Goal: Transaction & Acquisition: Book appointment/travel/reservation

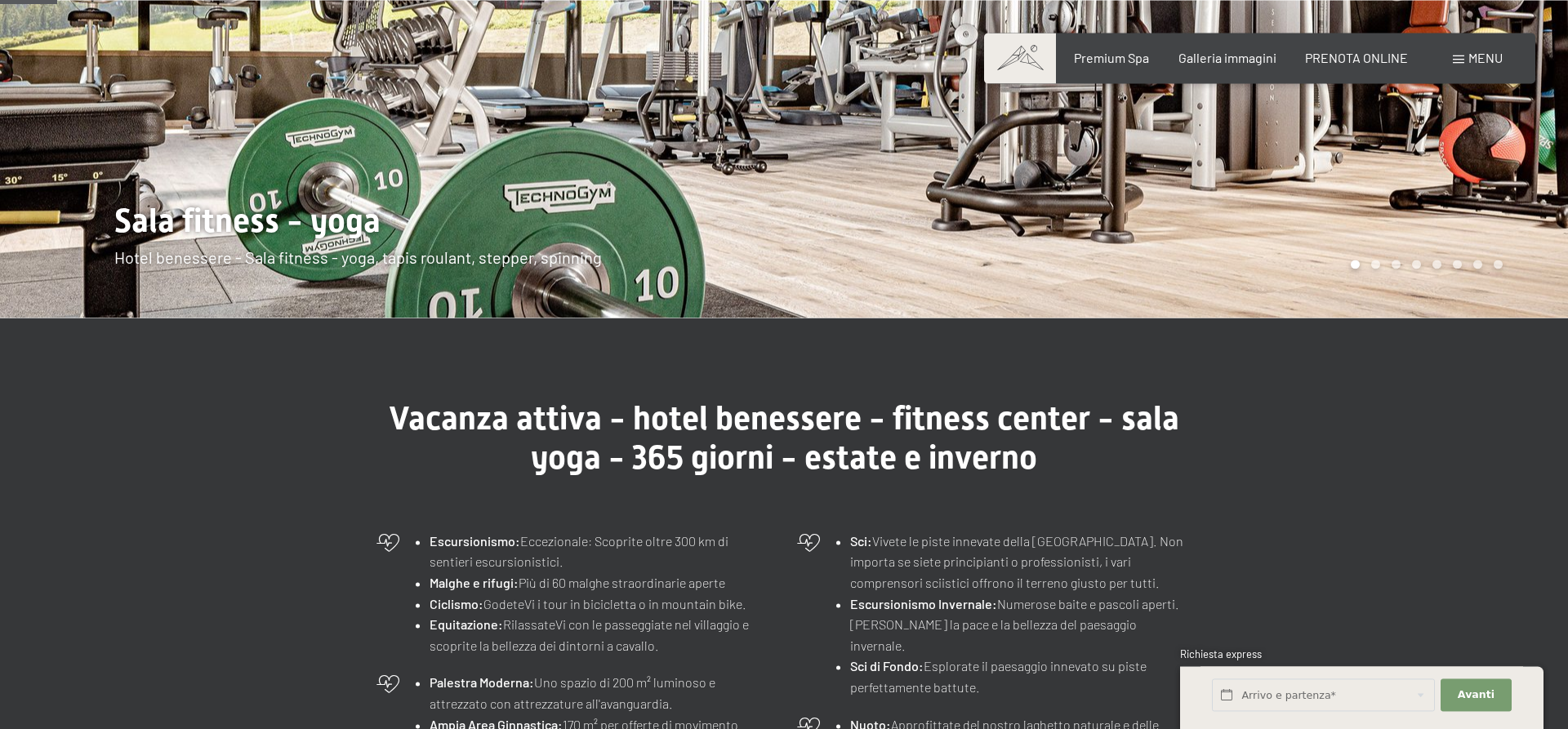
scroll to position [277, 0]
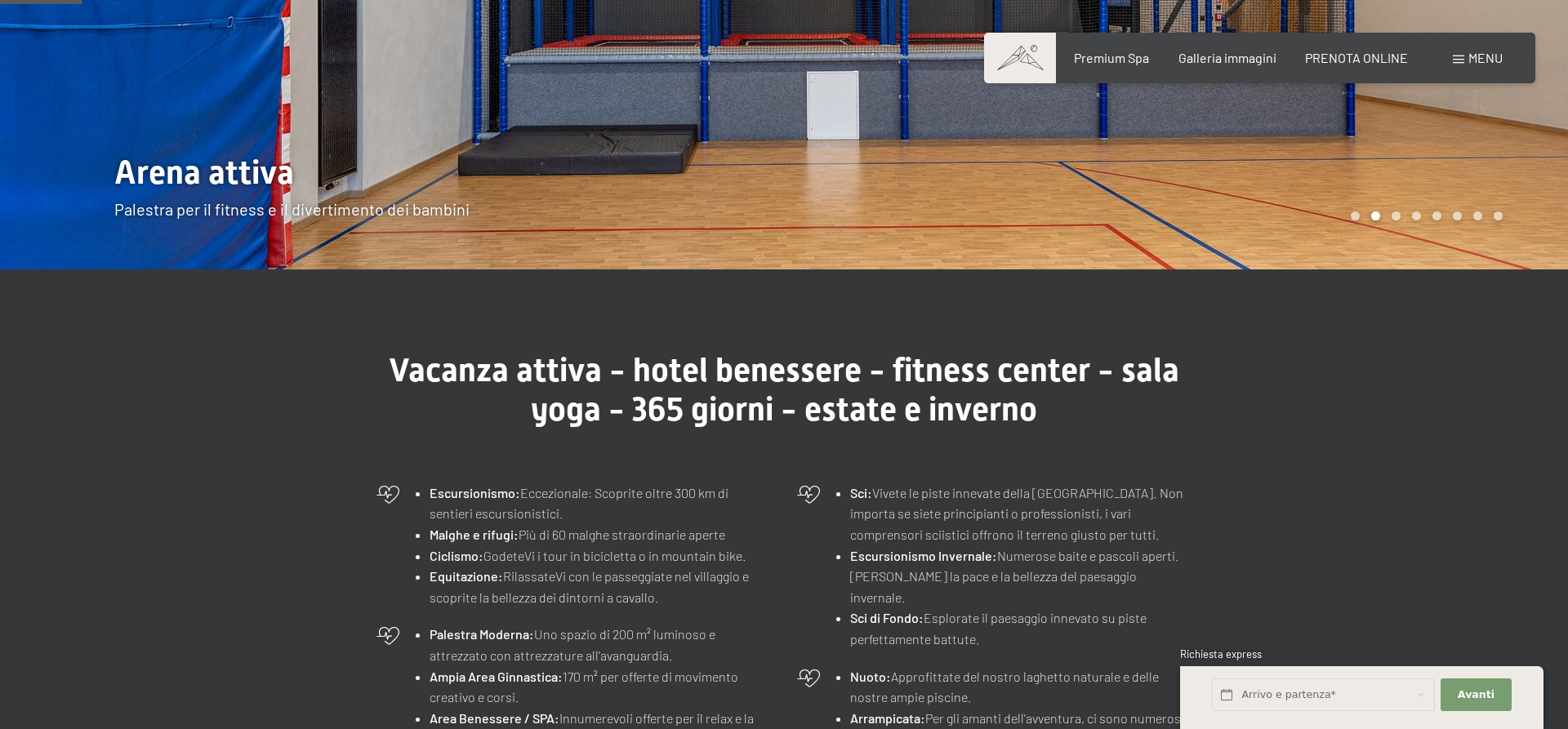
click at [1465, 67] on div "Menu" at bounding box center [1478, 58] width 50 height 18
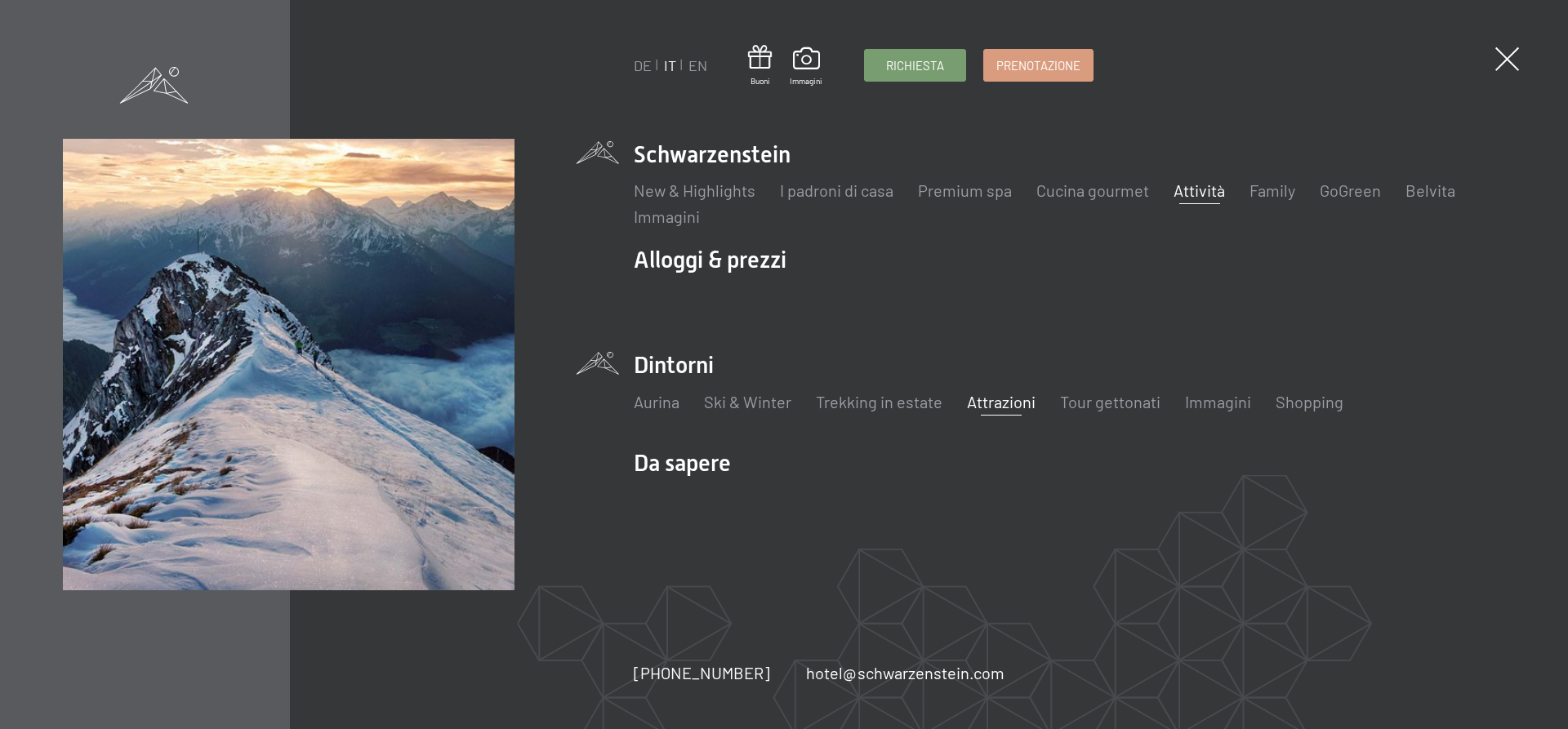
click at [1004, 403] on link "Attrazioni" at bounding box center [1001, 401] width 68 height 19
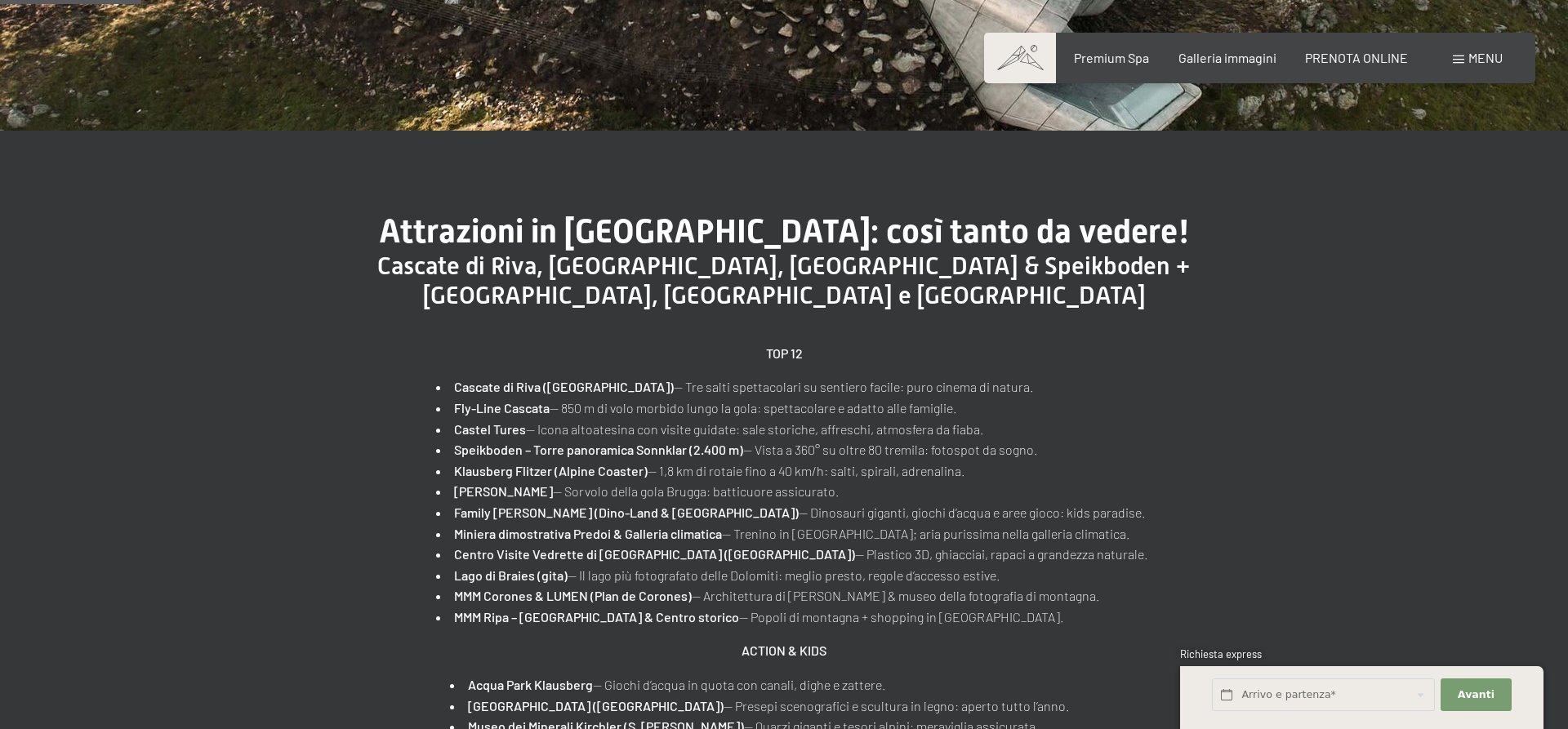
scroll to position [556, 0]
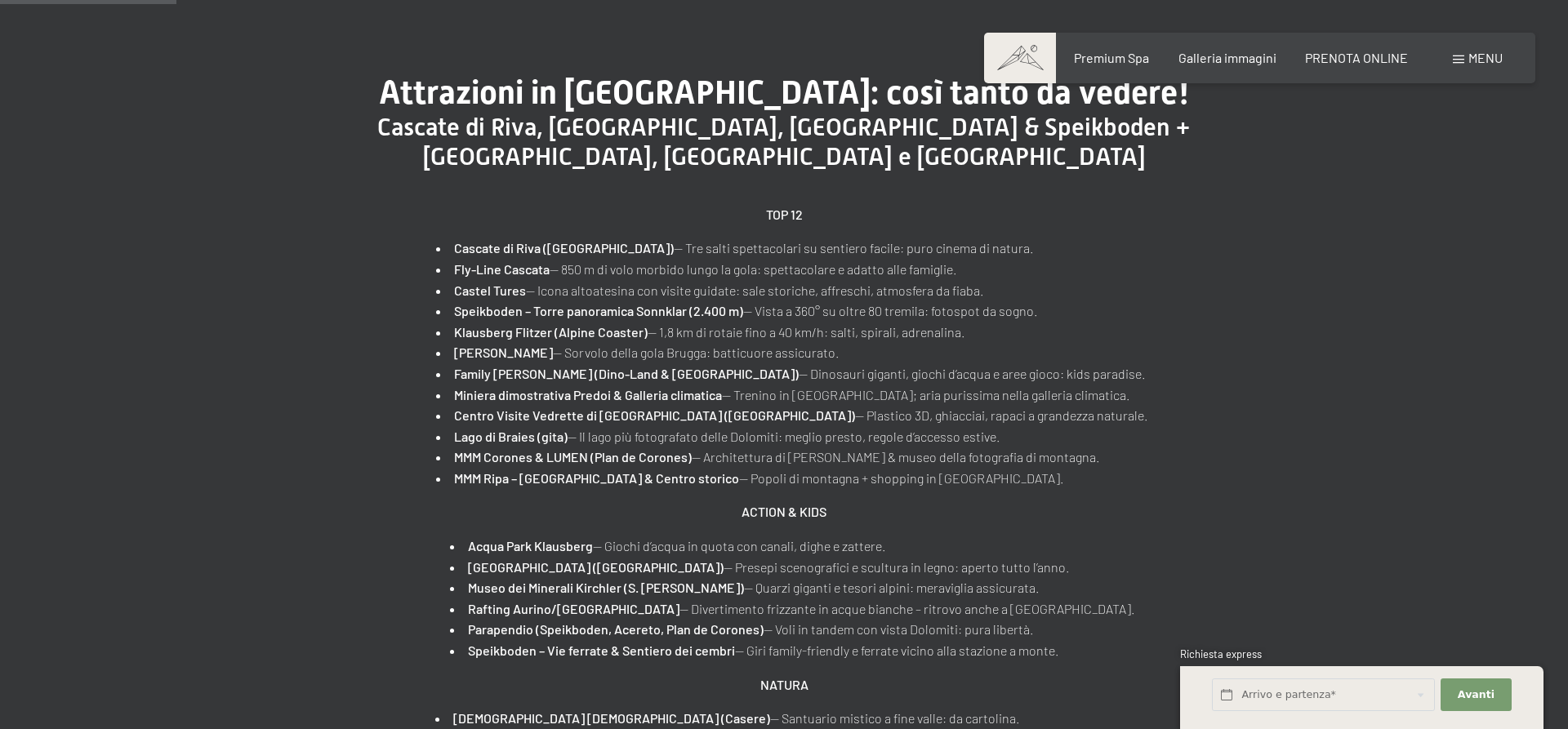
click at [837, 444] on li "Lago di Braies (gita) — Il lago più fotografato delle Dolomiti: meglio presto, …" at bounding box center [792, 436] width 712 height 21
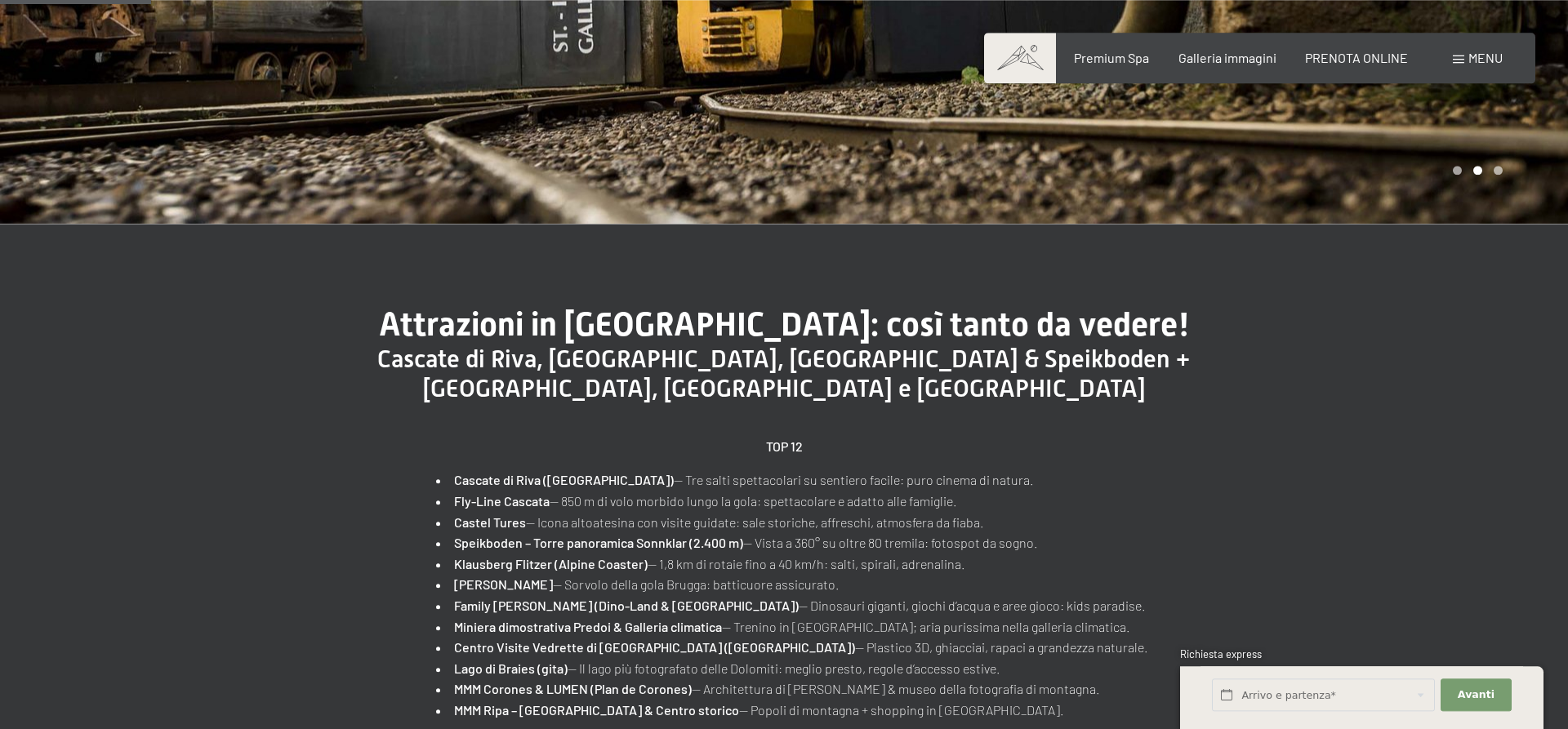
scroll to position [0, 0]
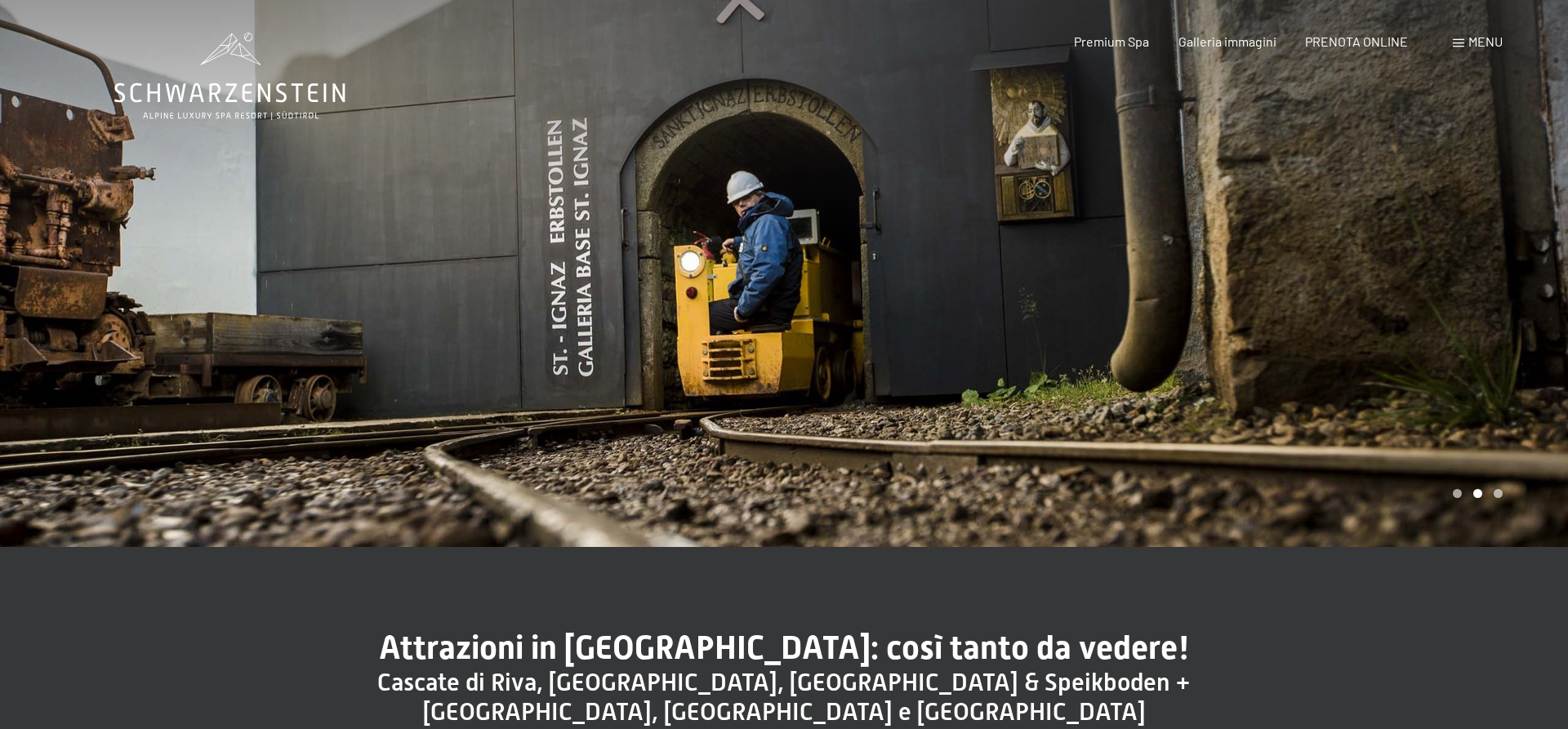
click at [1469, 51] on div "Prenotazione Richiesta Premium Spa Galleria immagini PRENOTA ONLINE Menu DE IT …" at bounding box center [1259, 42] width 486 height 18
click at [1469, 44] on span "Menu" at bounding box center [1486, 41] width 35 height 16
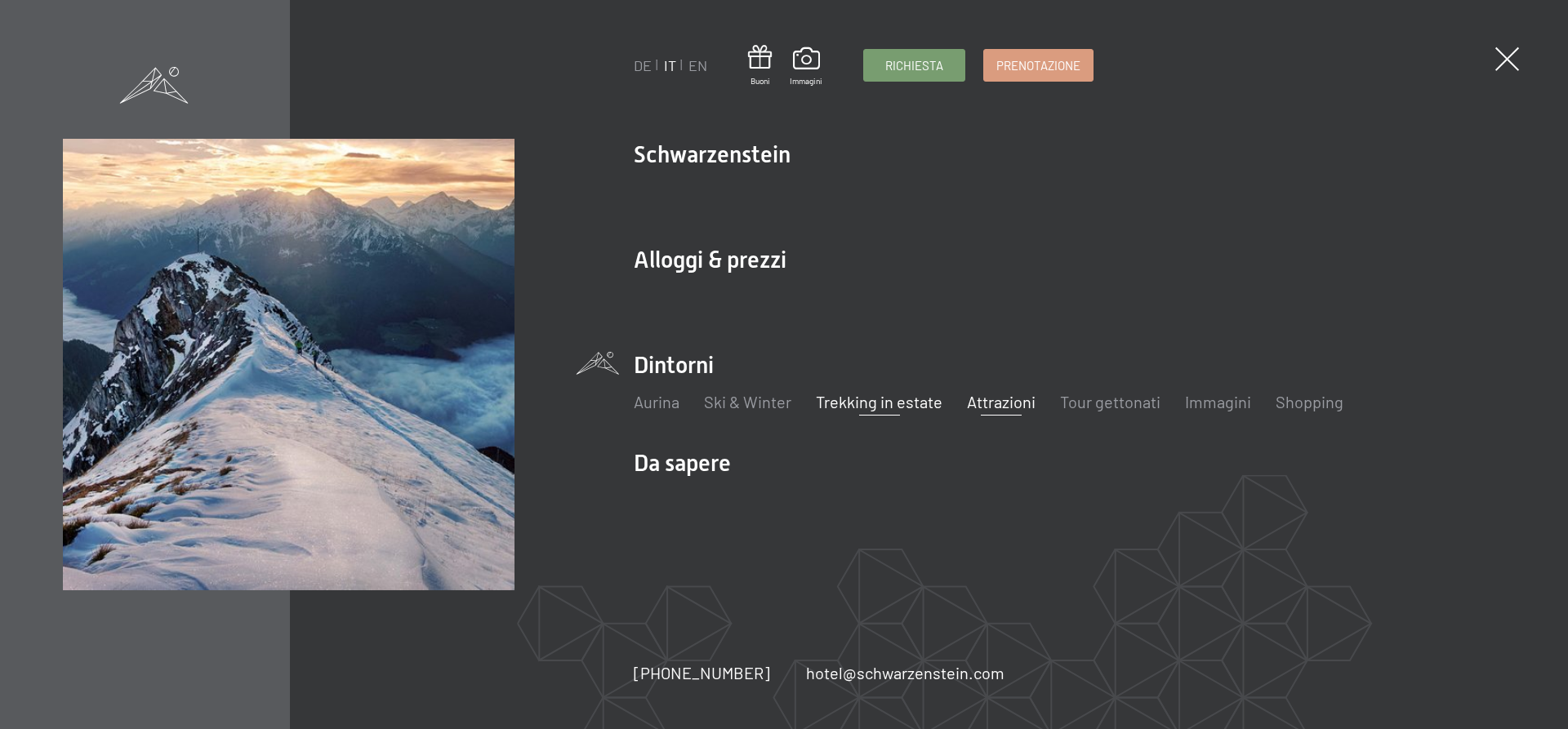
click at [878, 406] on link "Trekking in estate" at bounding box center [878, 401] width 127 height 19
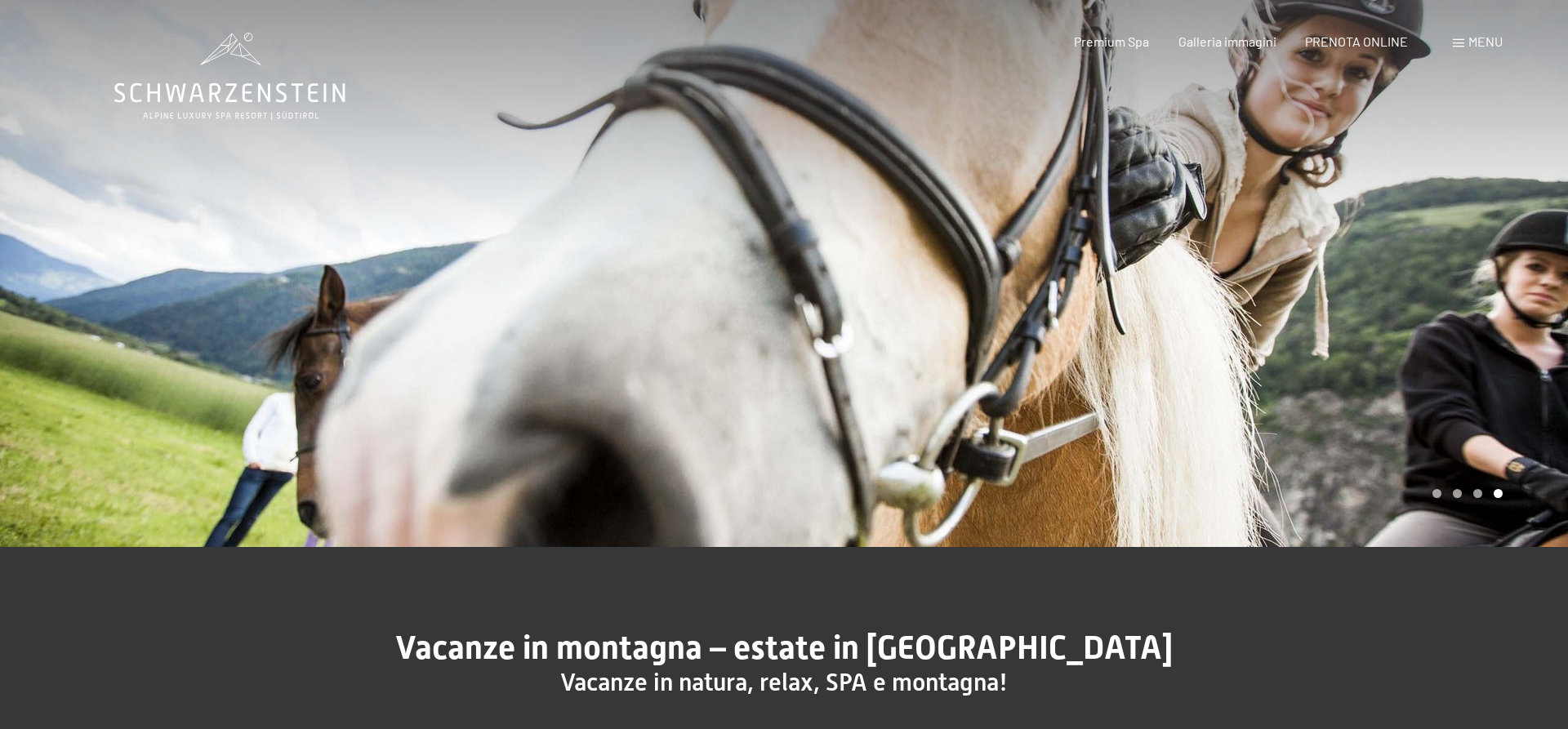
click at [1484, 46] on span "Menu" at bounding box center [1486, 41] width 35 height 16
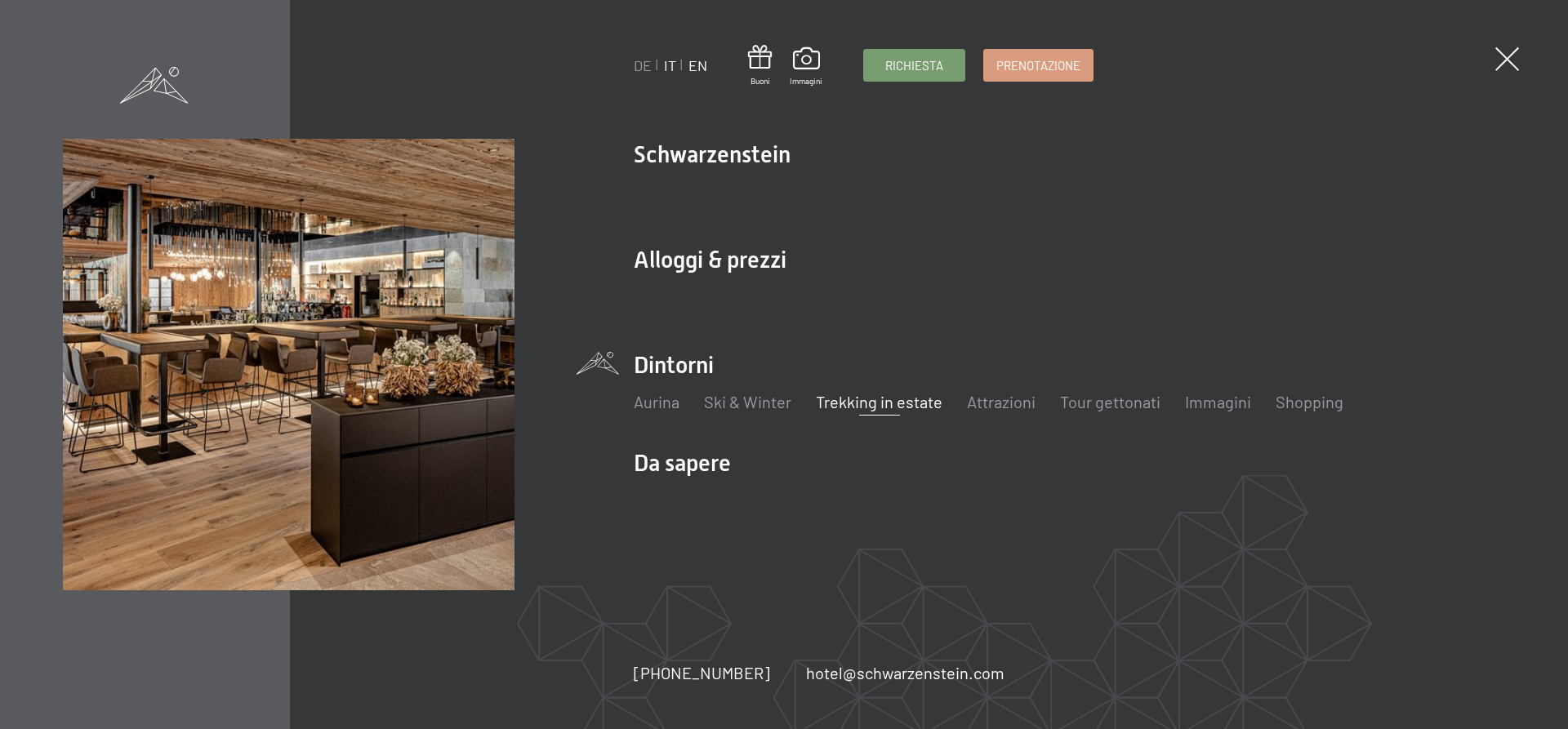
click at [698, 66] on link "EN" at bounding box center [698, 66] width 19 height 18
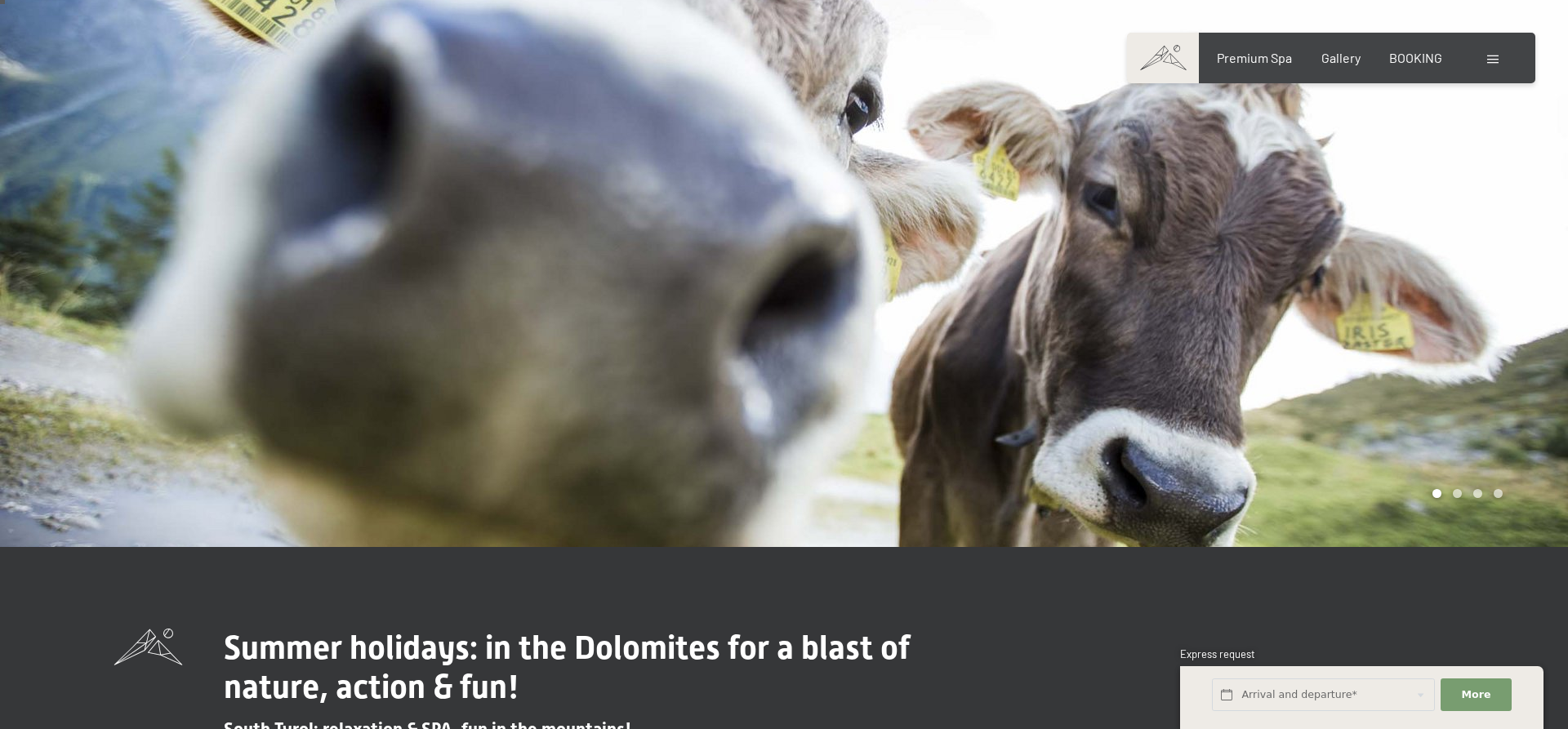
scroll to position [277, 0]
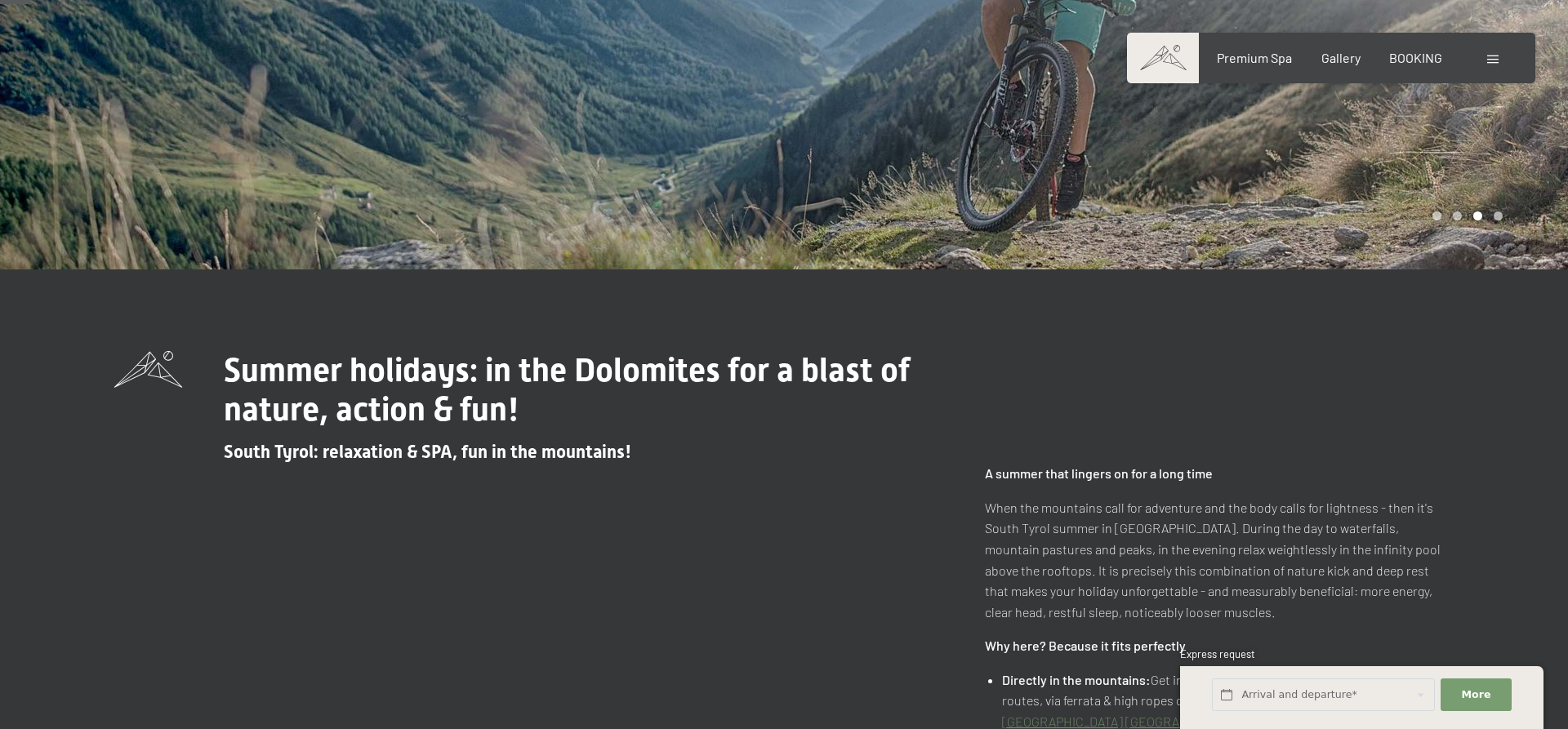
click at [596, 407] on h1 "Summer holidays: in the Dolomites for a blast of nature, action & fun!" at bounding box center [597, 391] width 748 height 78
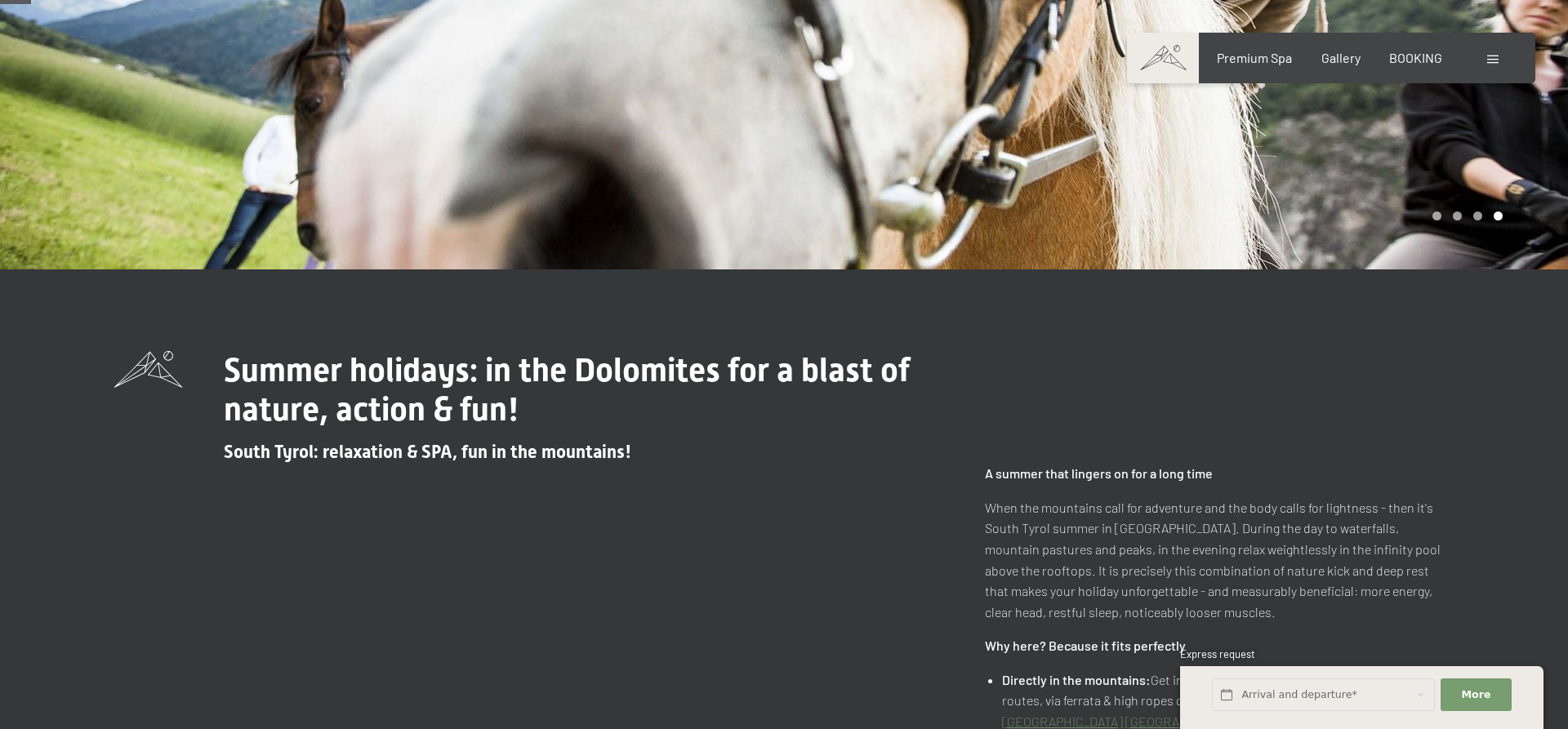
scroll to position [598, 0]
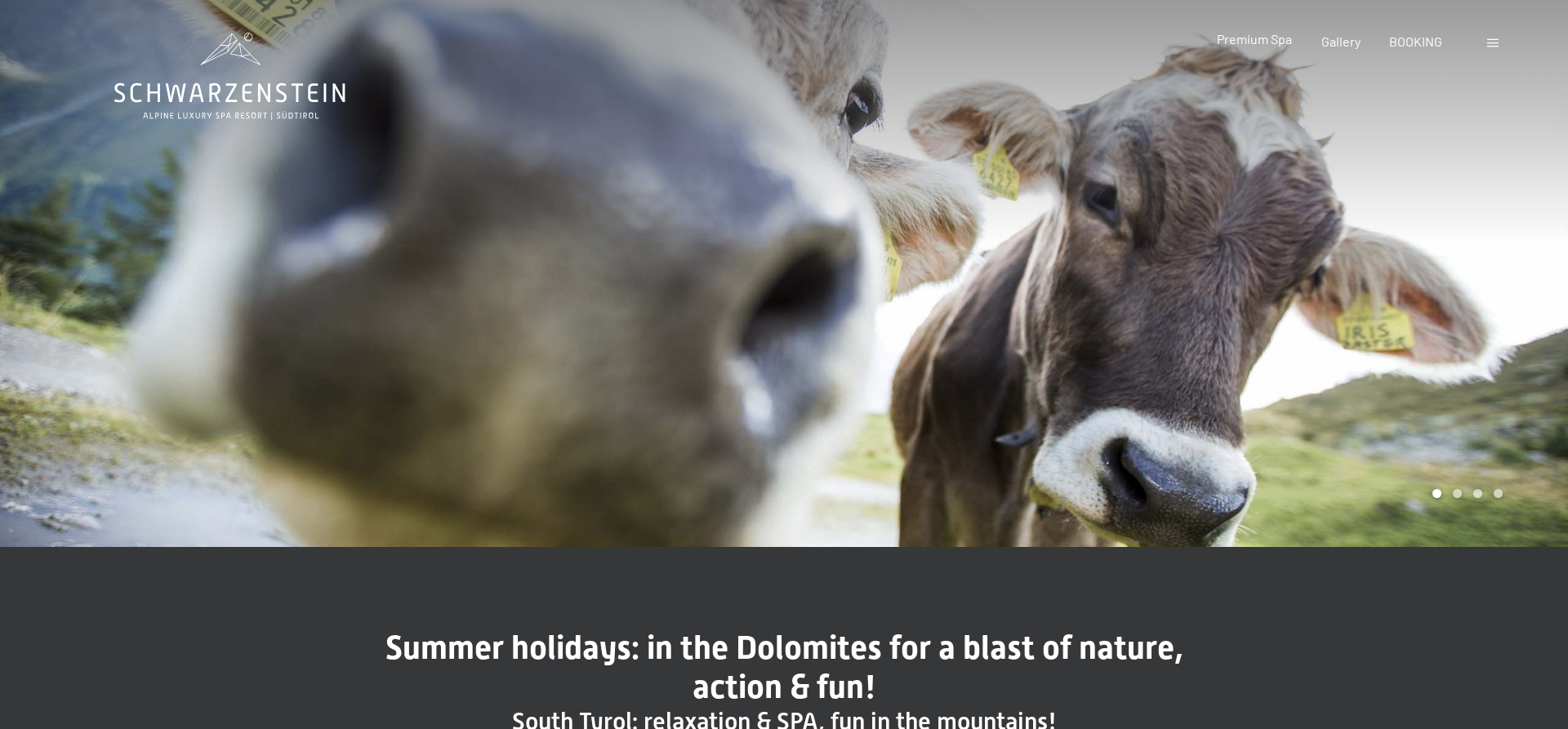
click at [1241, 43] on span "Premium Spa" at bounding box center [1254, 38] width 75 height 16
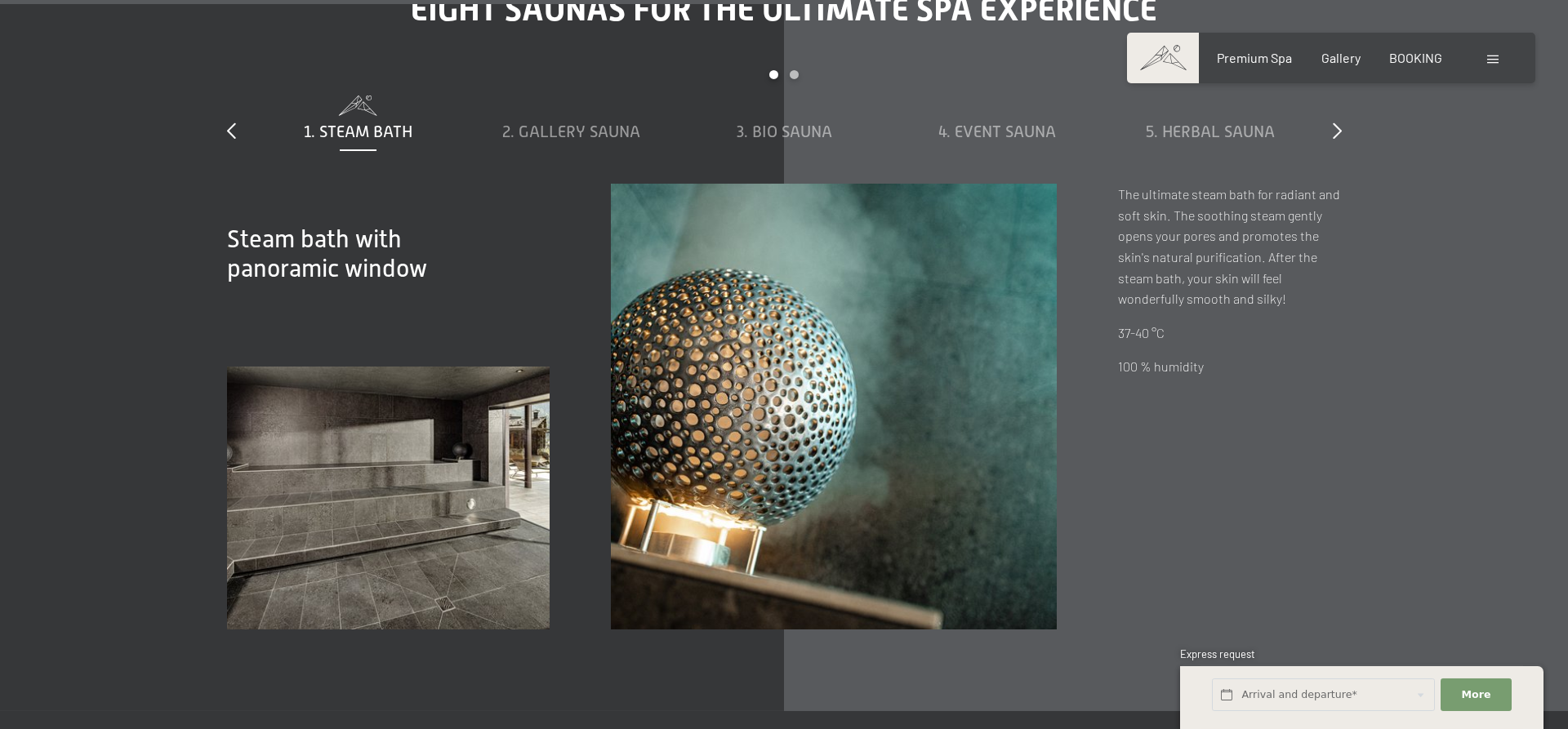
scroll to position [5415, 0]
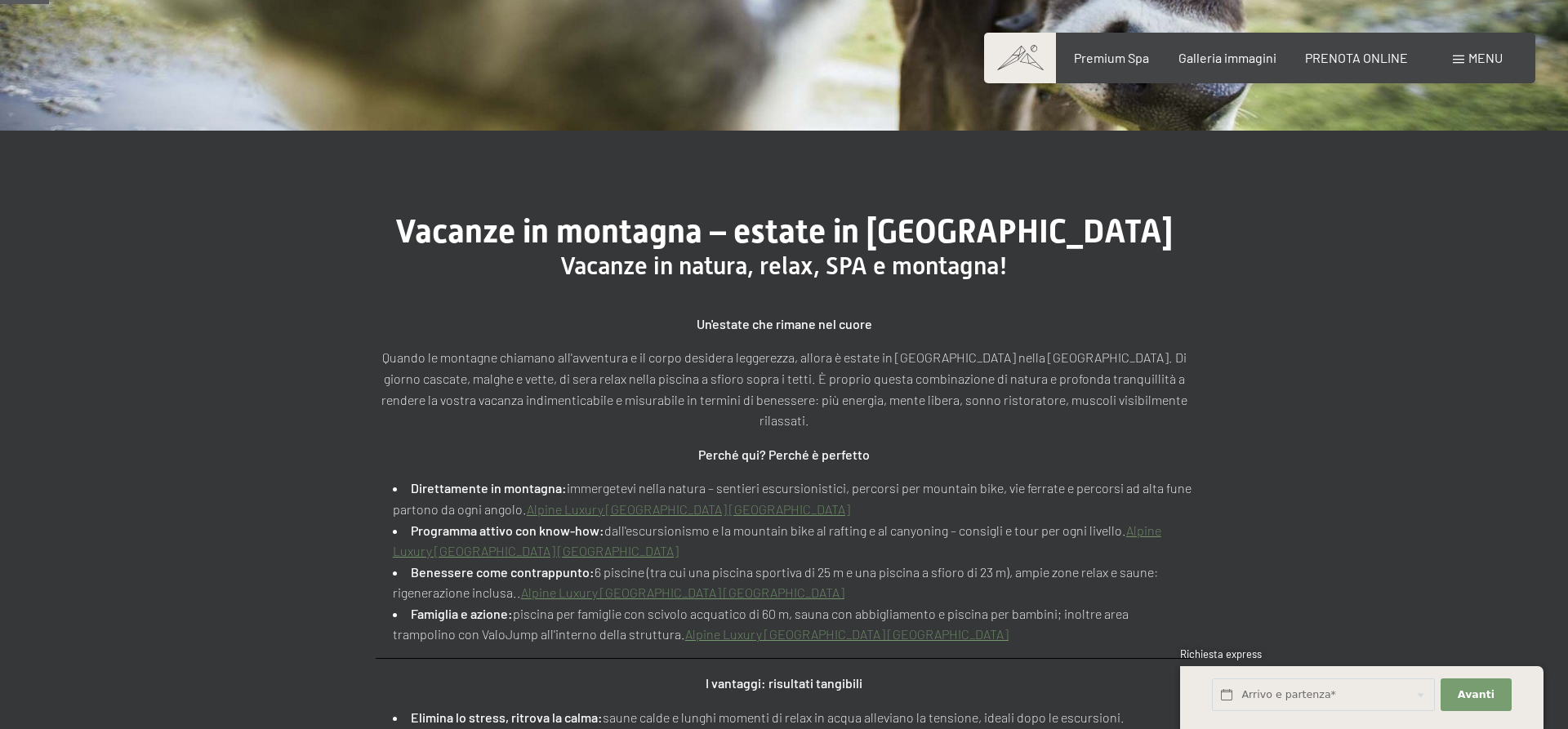
scroll to position [417, 0]
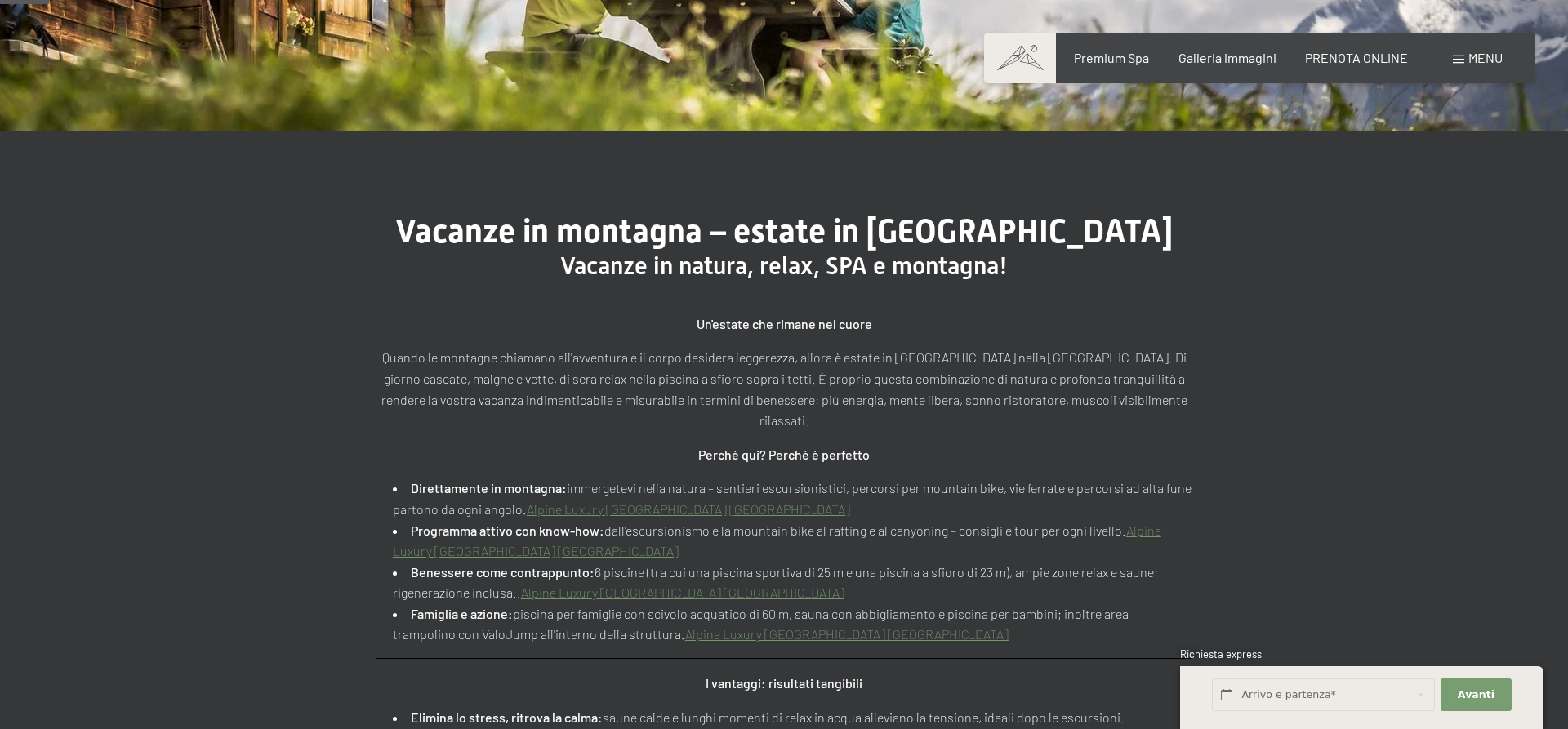
click at [1470, 54] on span "Menu" at bounding box center [1486, 57] width 35 height 16
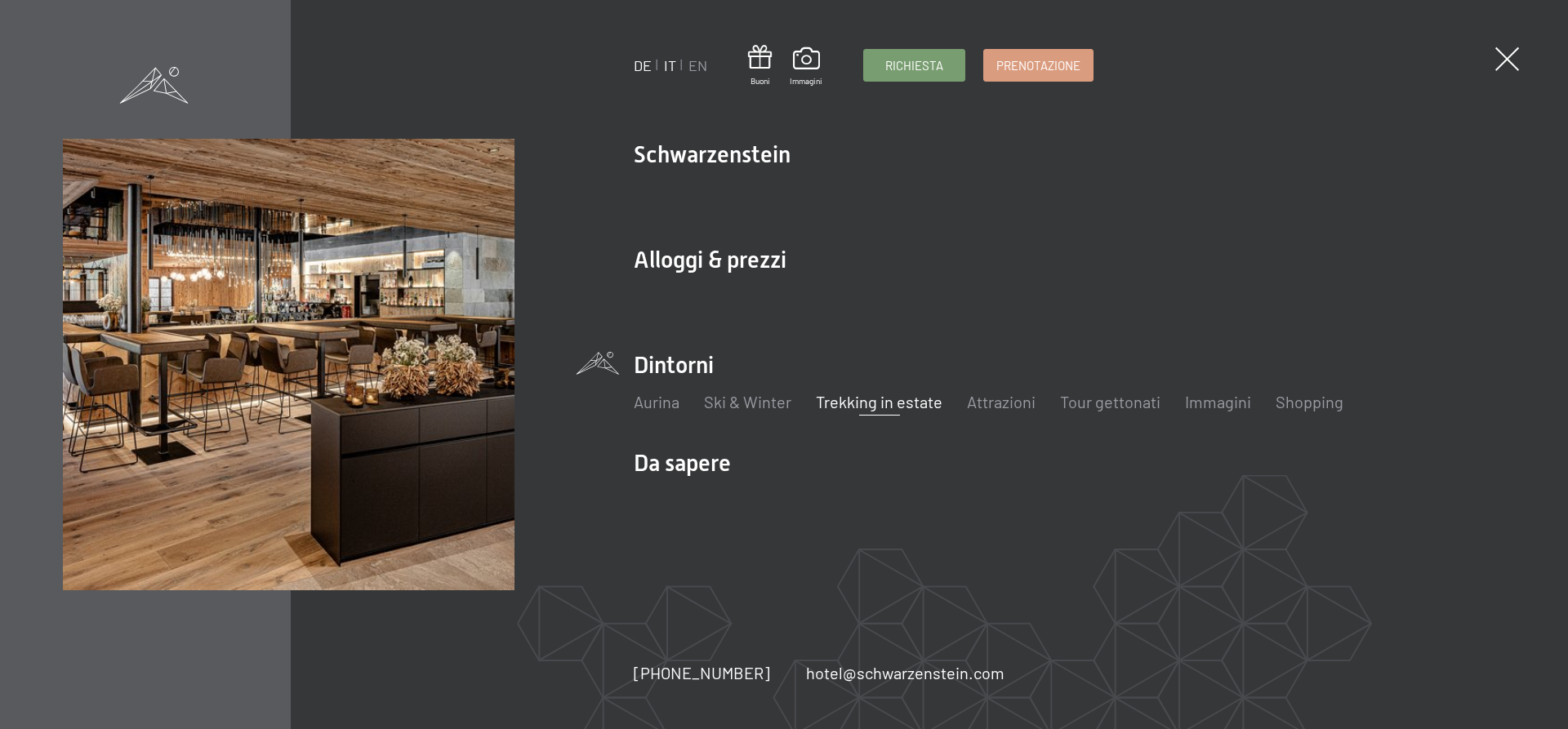
click at [641, 66] on link "DE" at bounding box center [643, 66] width 18 height 18
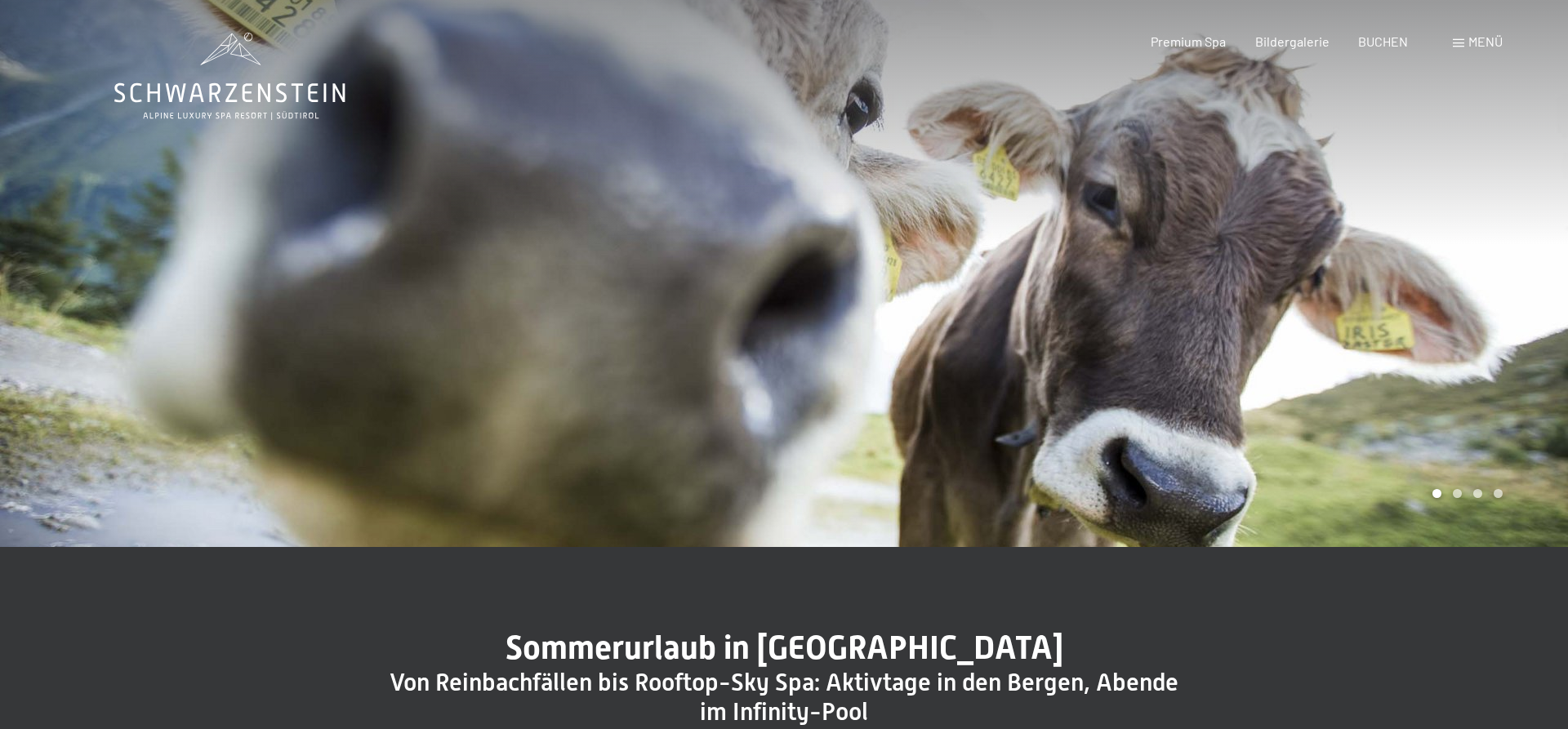
click at [1466, 40] on div "Menü" at bounding box center [1478, 42] width 50 height 18
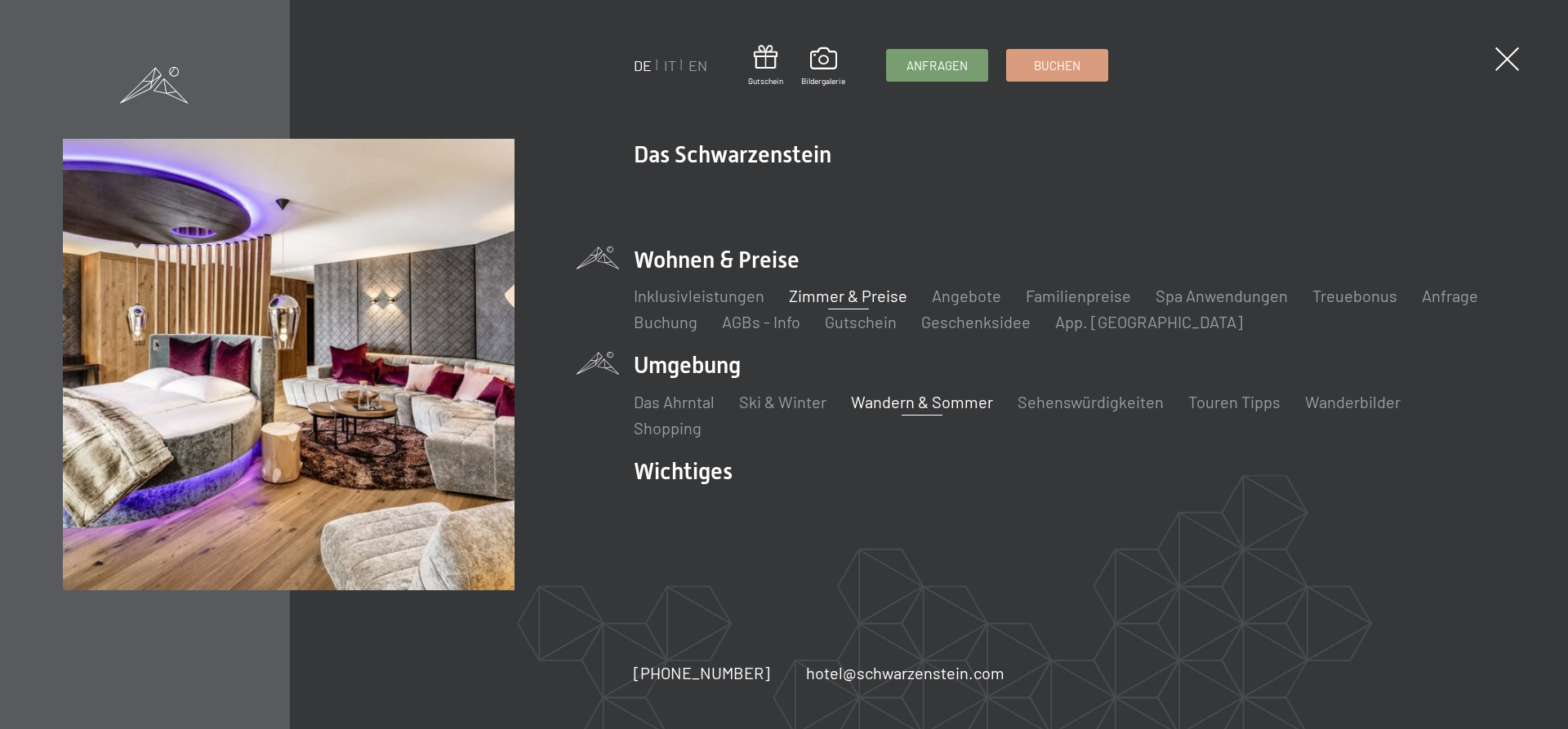
click at [838, 297] on link "Zimmer & Preise" at bounding box center [848, 295] width 119 height 19
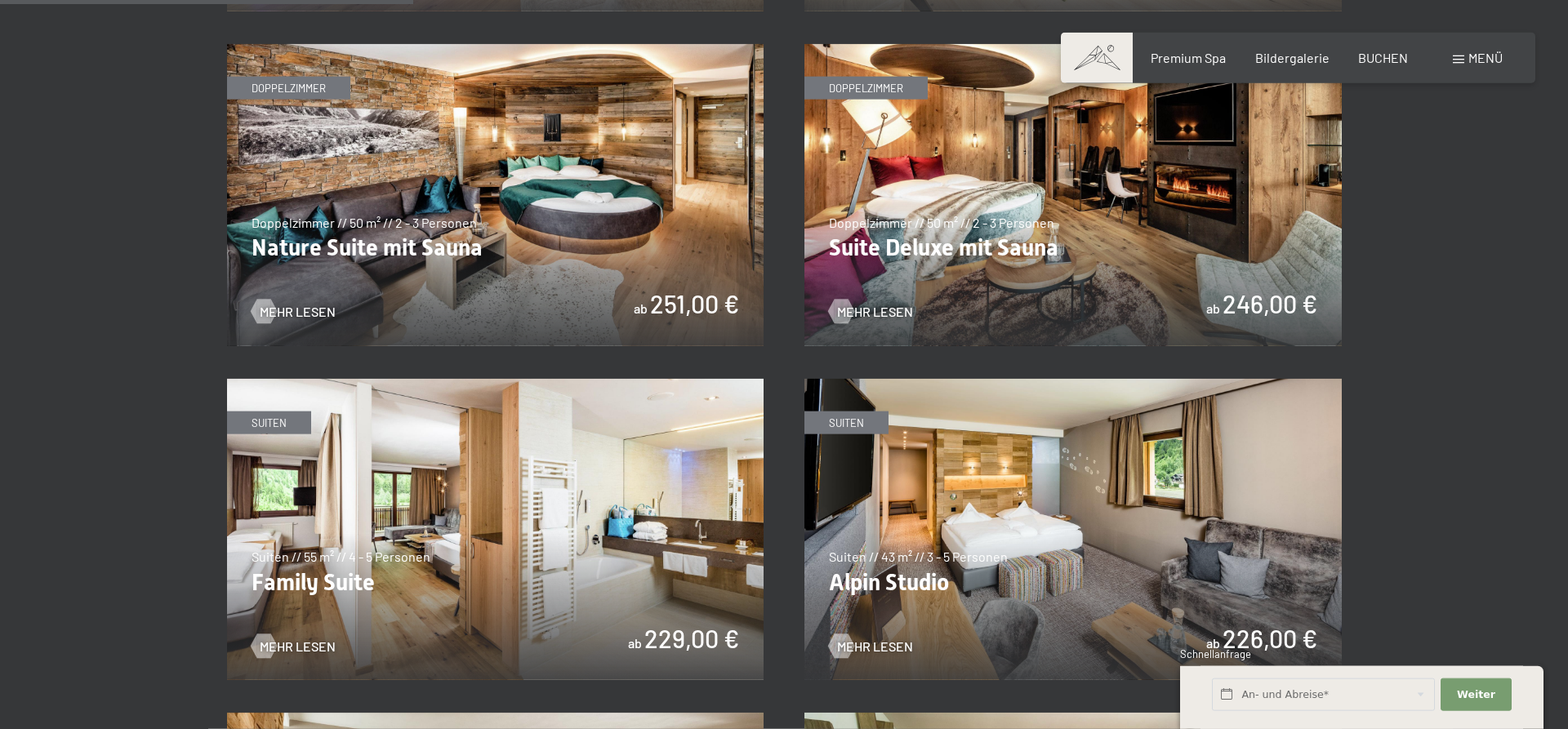
scroll to position [1805, 0]
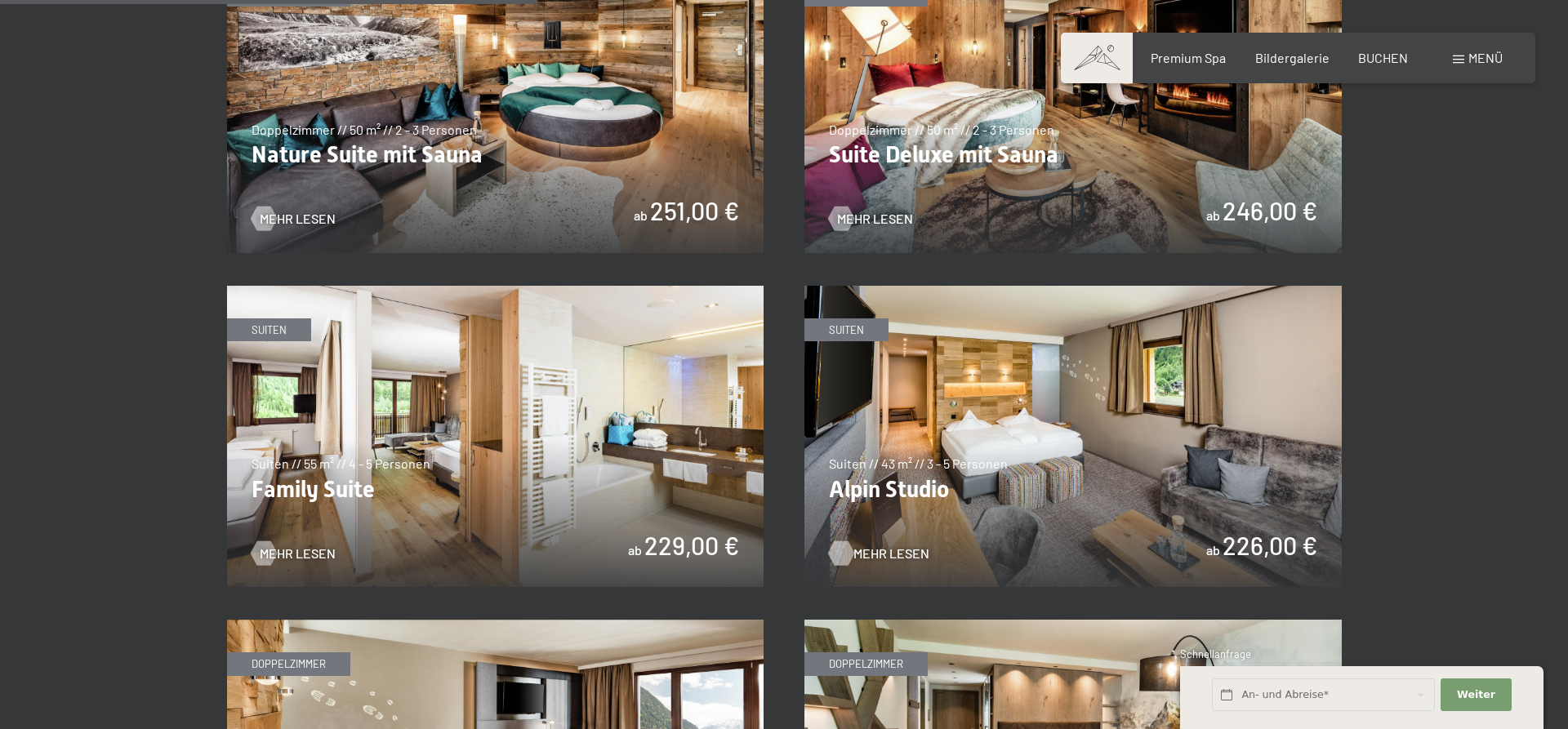
click at [855, 551] on span "Mehr Lesen" at bounding box center [890, 554] width 76 height 18
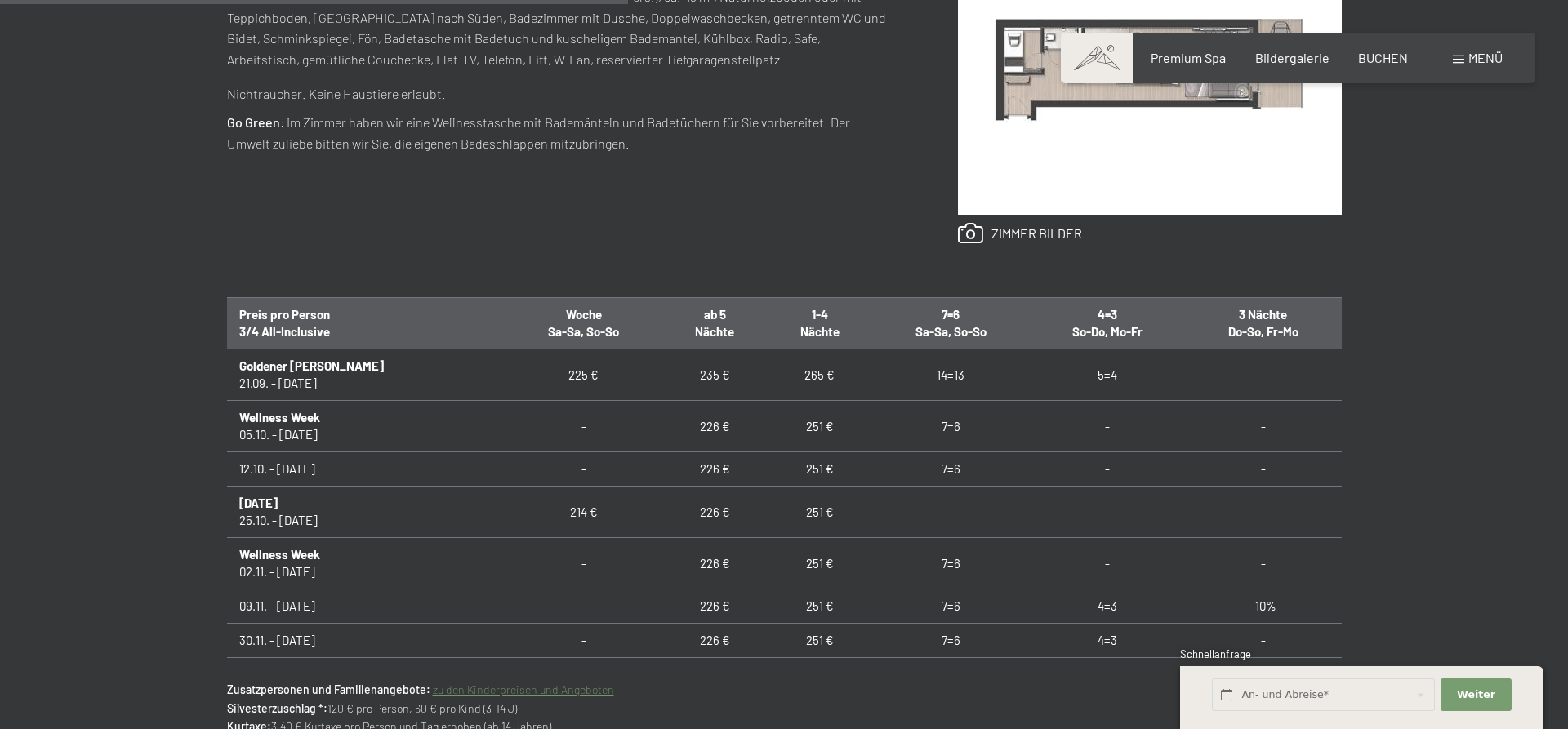
click at [458, 208] on div "Ausstattung Wohn-Schlafzimmer mit separatem Kinderzimmer mit Stockbett (min 3 P…" at bounding box center [560, 85] width 666 height 317
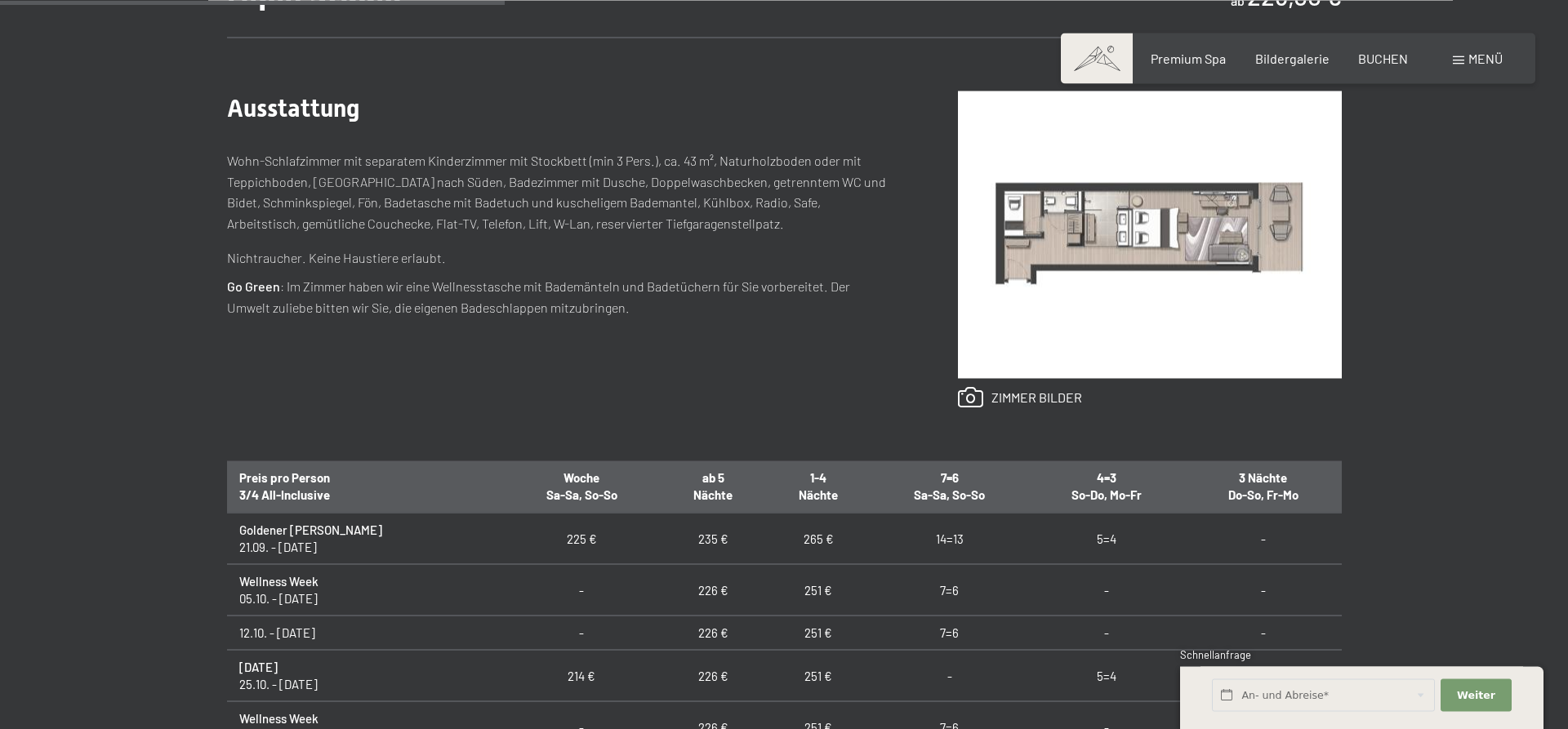
scroll to position [833, 0]
